Goal: Information Seeking & Learning: Learn about a topic

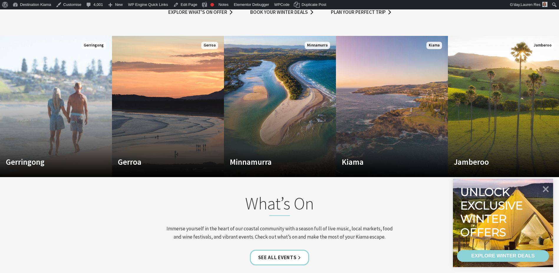
scroll to position [102, 563]
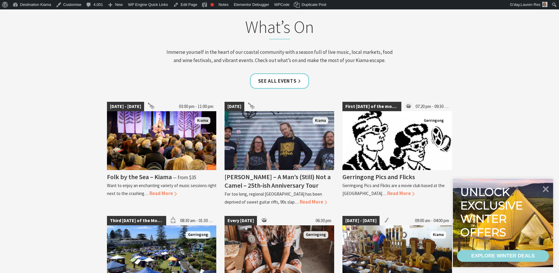
drag, startPoint x: 547, startPoint y: 188, endPoint x: 532, endPoint y: 171, distance: 23.0
click at [546, 187] on icon at bounding box center [545, 189] width 12 height 12
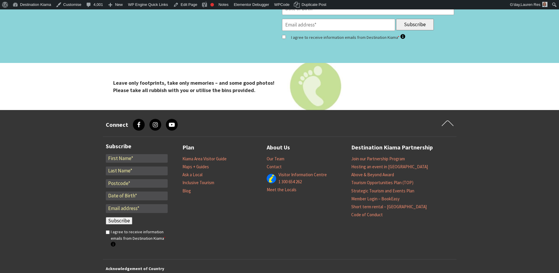
scroll to position [1978, 0]
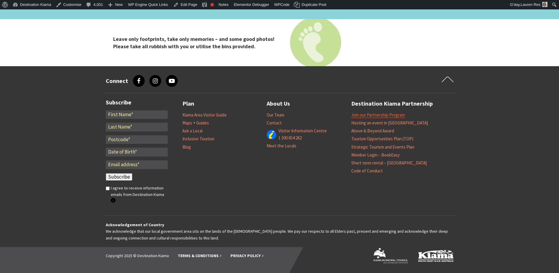
click at [377, 115] on link "Join our Partnership Program" at bounding box center [378, 115] width 54 height 6
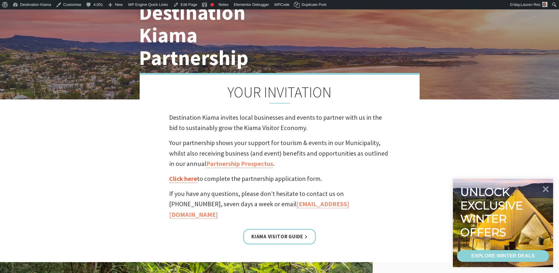
scroll to position [59, 0]
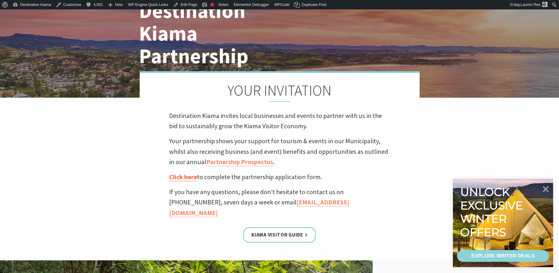
click at [180, 176] on link "Click here" at bounding box center [183, 177] width 28 height 9
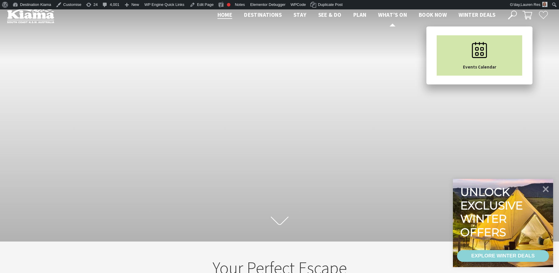
scroll to position [99, 563]
click at [443, 49] on link "Events Calendar" at bounding box center [479, 55] width 85 height 40
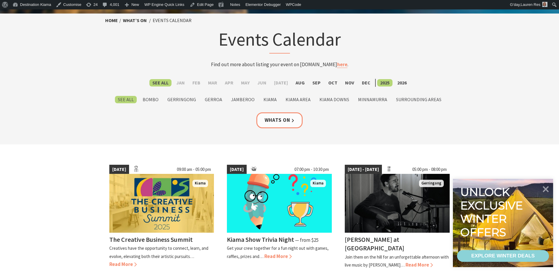
scroll to position [59, 0]
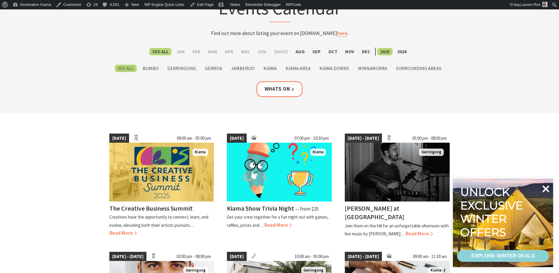
click at [546, 189] on icon at bounding box center [545, 189] width 7 height 7
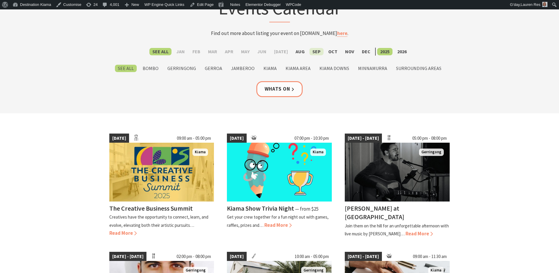
click at [310, 50] on label "Sep" at bounding box center [316, 51] width 14 height 7
click at [0, 0] on input "Sep" at bounding box center [0, 0] width 0 height 0
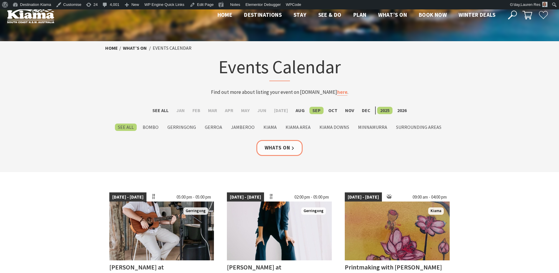
scroll to position [88, 0]
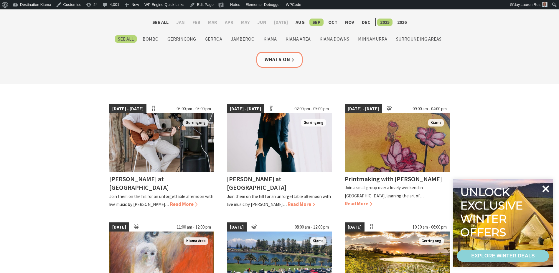
click at [544, 187] on icon at bounding box center [545, 189] width 7 height 7
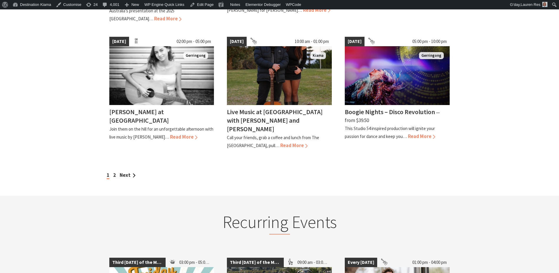
scroll to position [530, 0]
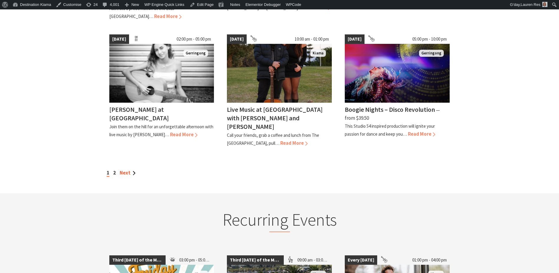
click at [128, 170] on link "Next" at bounding box center [128, 173] width 16 height 6
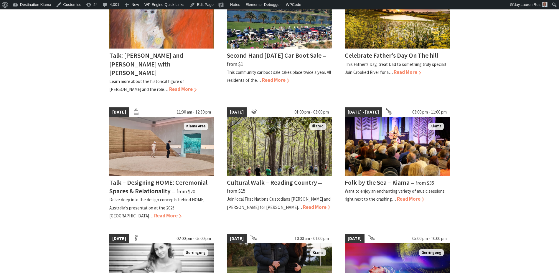
scroll to position [324, 0]
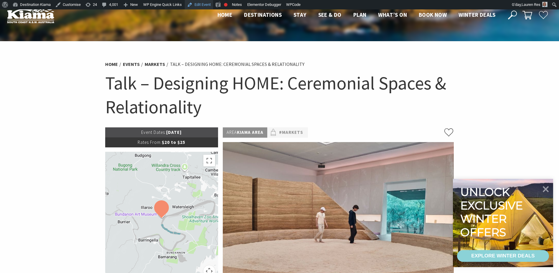
click at [194, 5] on link "Edit Event" at bounding box center [199, 4] width 28 height 9
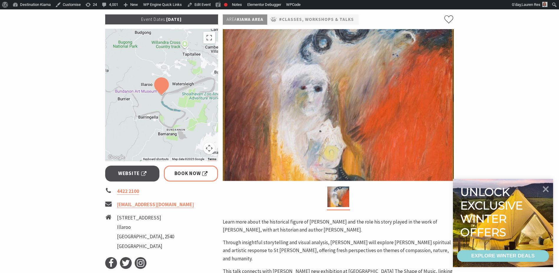
scroll to position [118, 0]
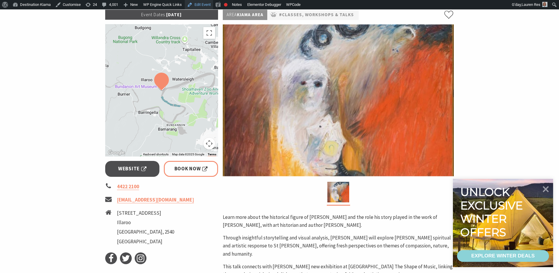
click at [205, 5] on link "Edit Event" at bounding box center [199, 4] width 28 height 9
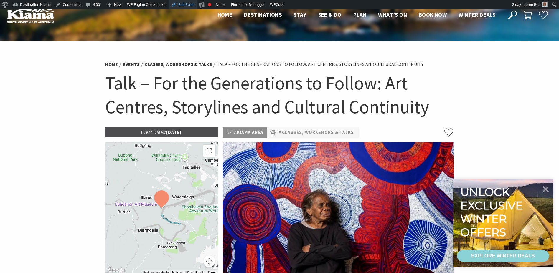
click at [181, 3] on link "Edit Event" at bounding box center [183, 4] width 28 height 9
